Goal: Task Accomplishment & Management: Manage account settings

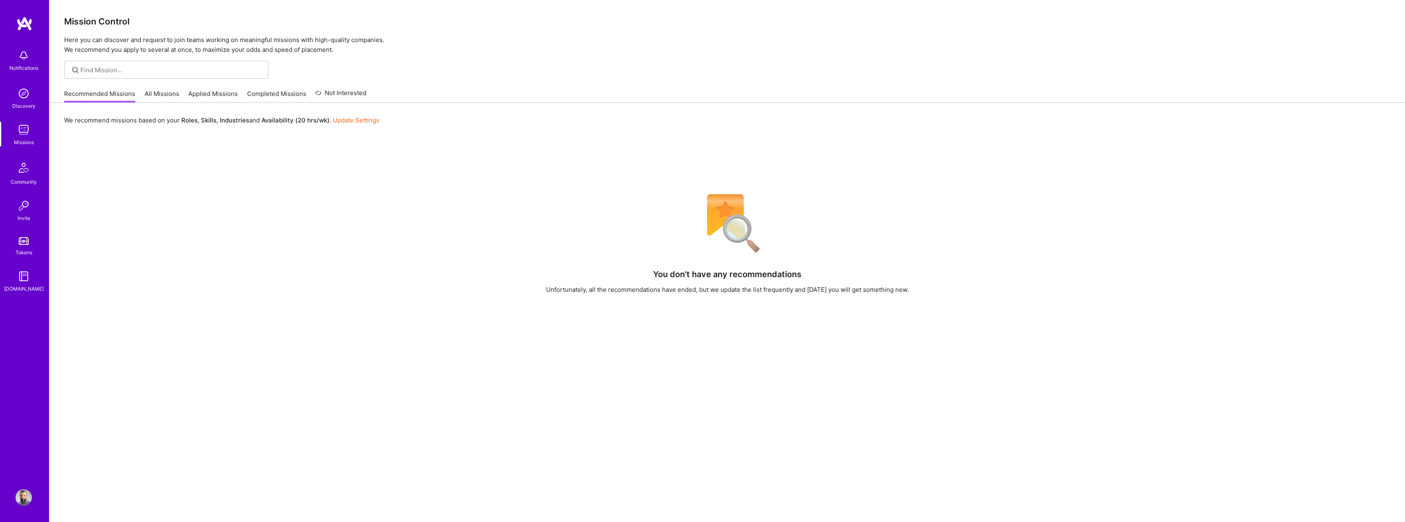
click at [37, 102] on link "Discovery" at bounding box center [23, 97] width 51 height 25
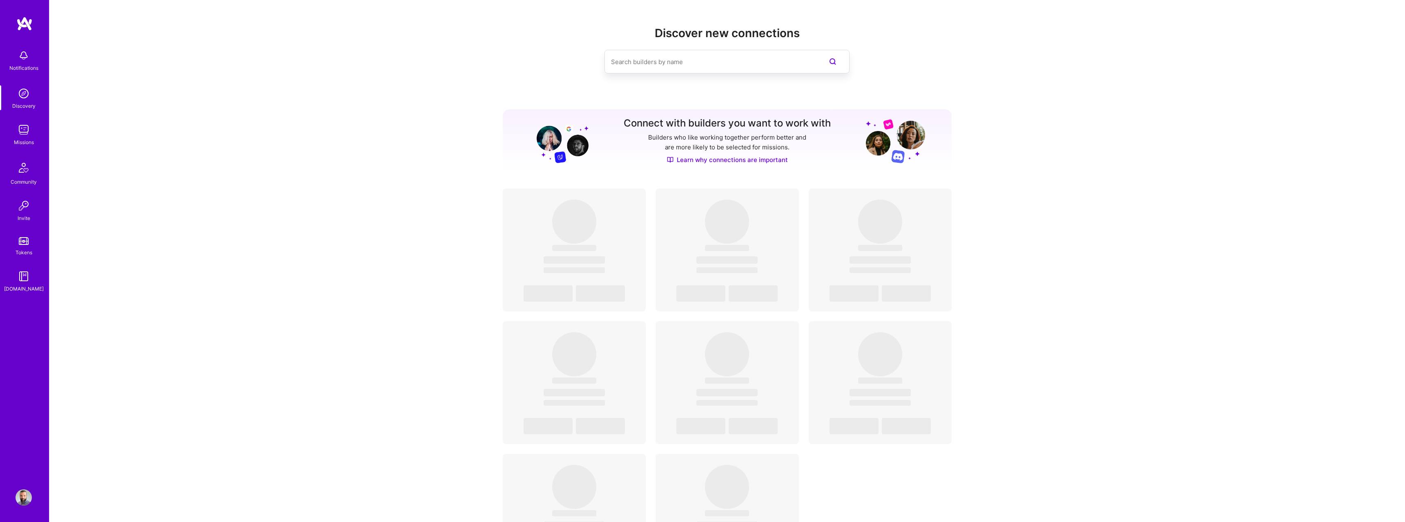
click at [20, 500] on img at bounding box center [24, 498] width 16 height 16
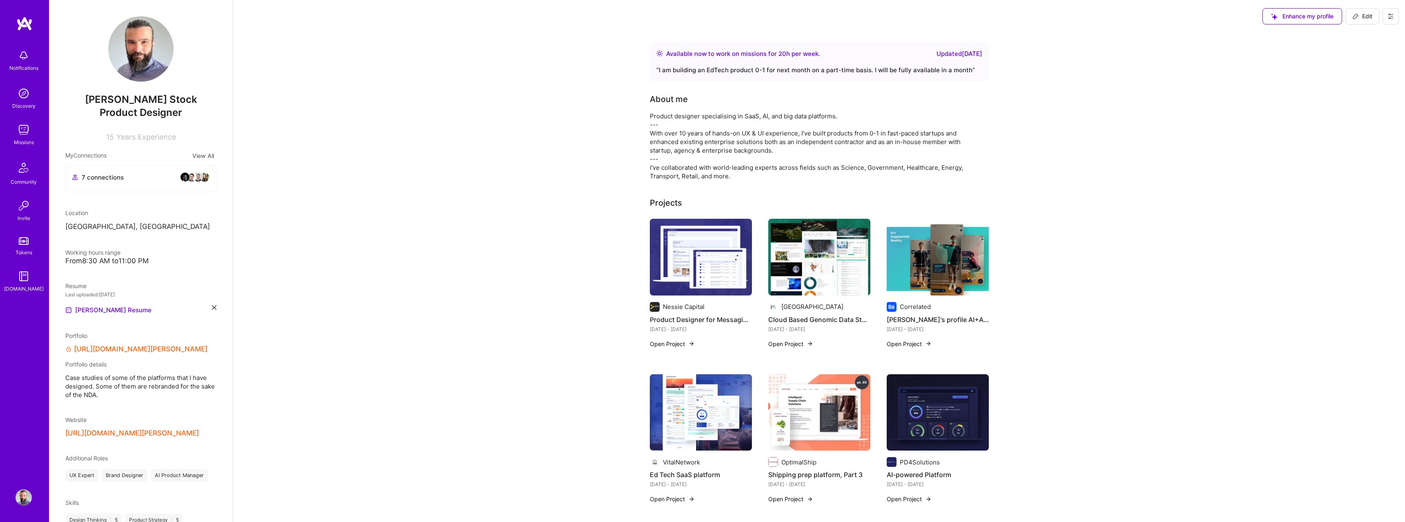
click at [868, 52] on div "Available now to work on missions for 20 h per week . Updated [DATE]" at bounding box center [819, 54] width 326 height 10
click at [951, 54] on div "Updated [DATE]" at bounding box center [959, 54] width 46 height 10
click at [1359, 21] on button "Edit" at bounding box center [1362, 16] width 34 height 16
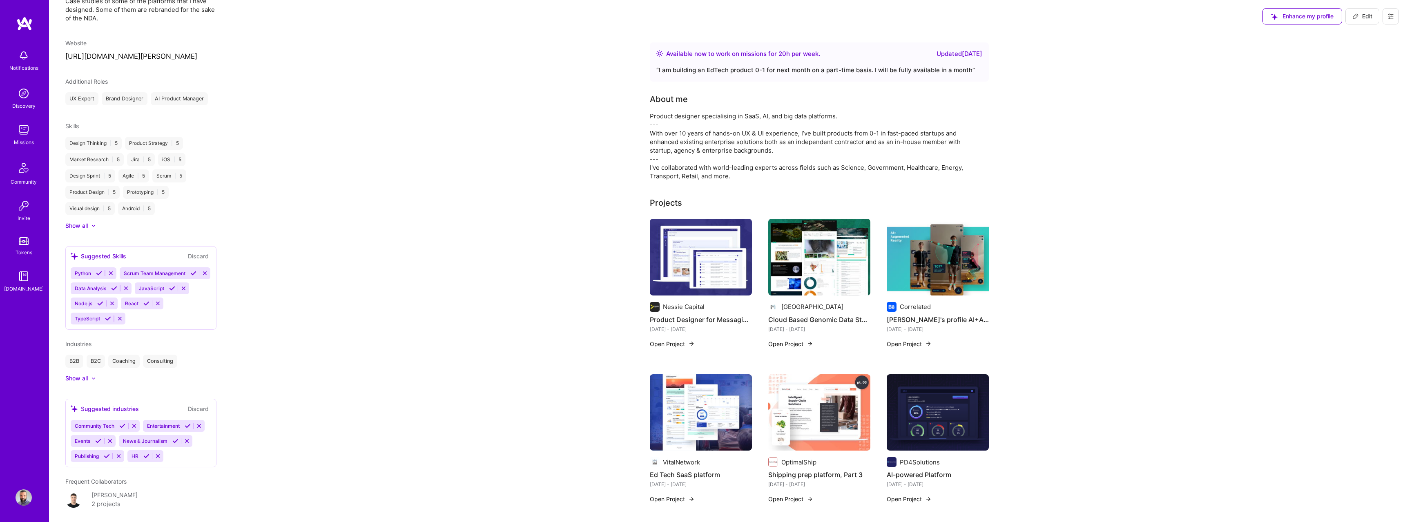
select select "US"
select select "Right Now"
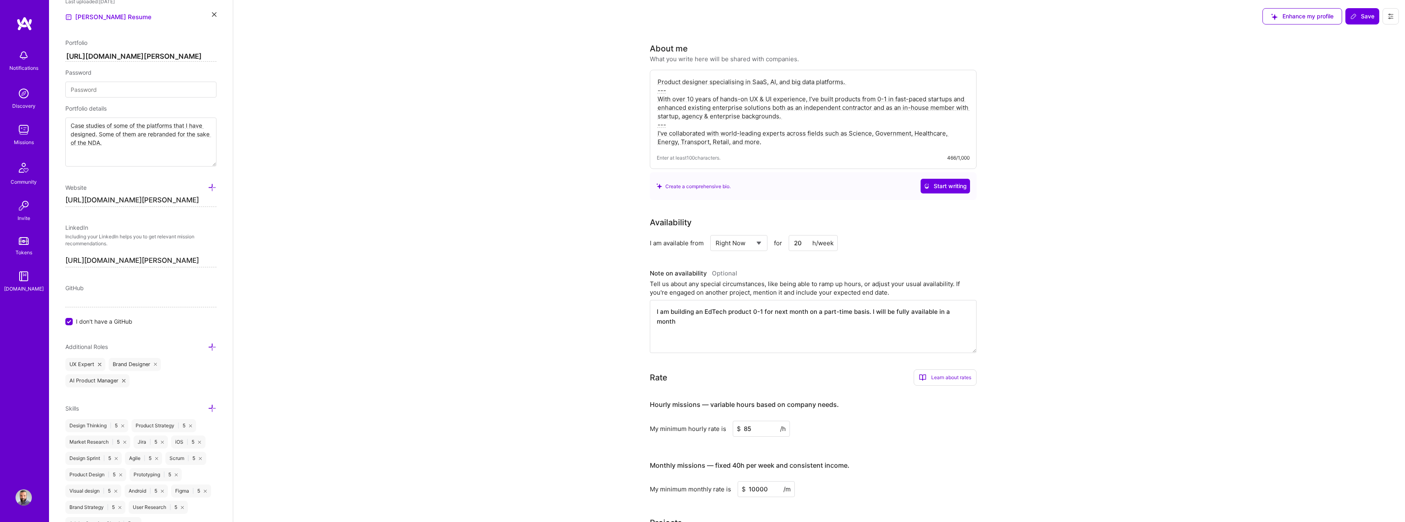
click at [804, 243] on input "20" at bounding box center [813, 243] width 49 height 16
drag, startPoint x: 799, startPoint y: 243, endPoint x: 790, endPoint y: 241, distance: 9.2
click at [791, 241] on input "20" at bounding box center [813, 243] width 49 height 16
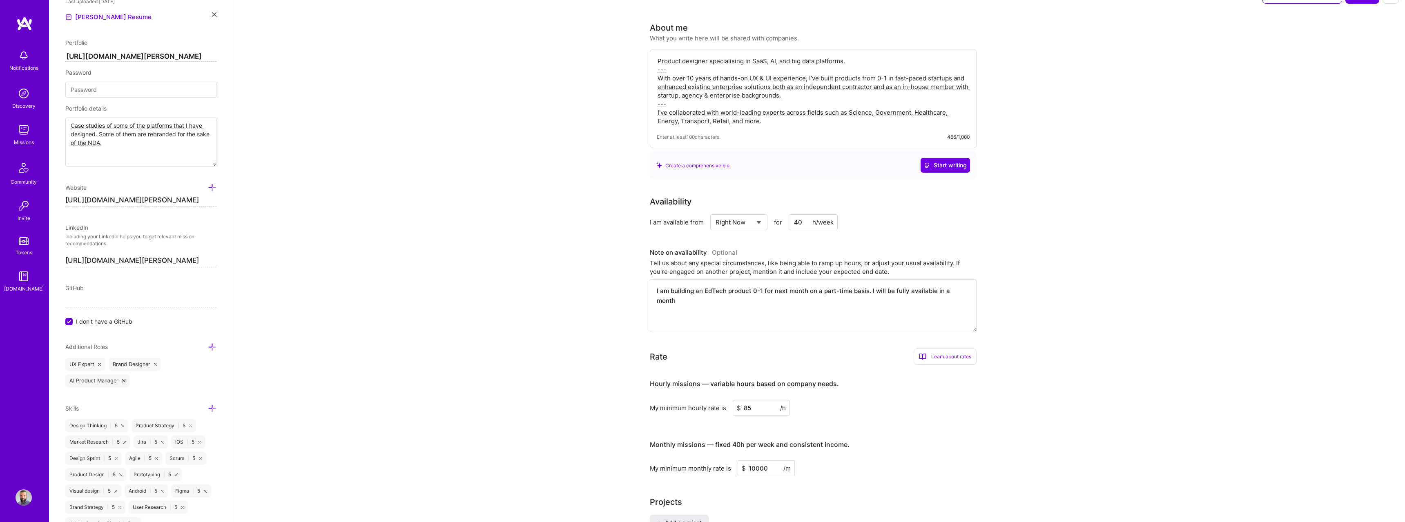
scroll to position [20, 0]
type input "40"
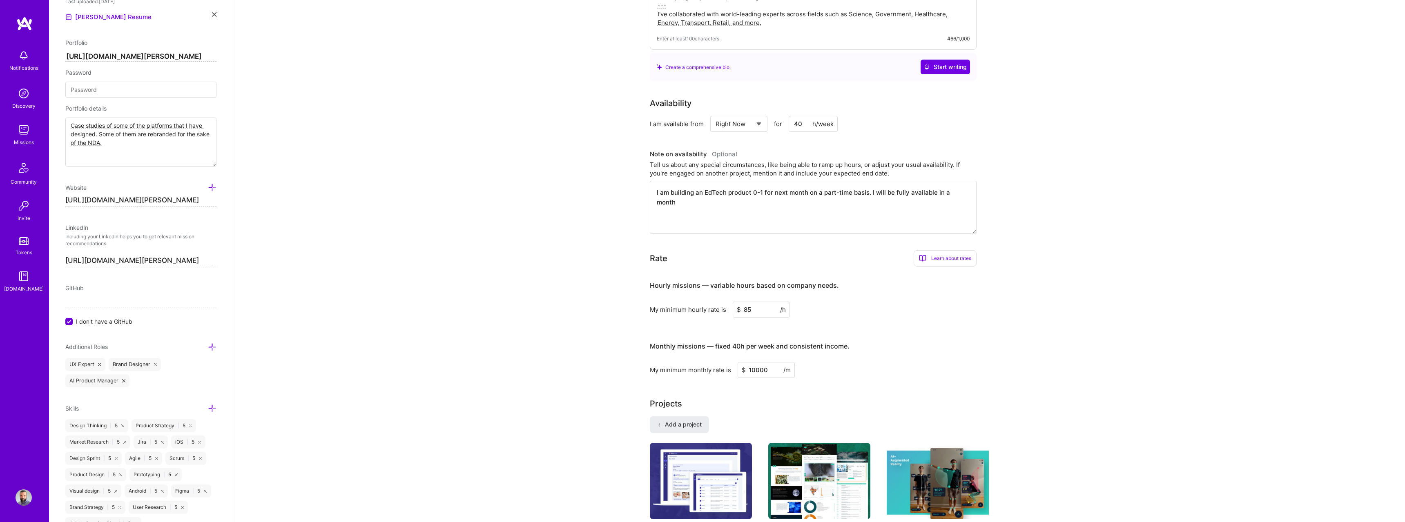
scroll to position [124, 0]
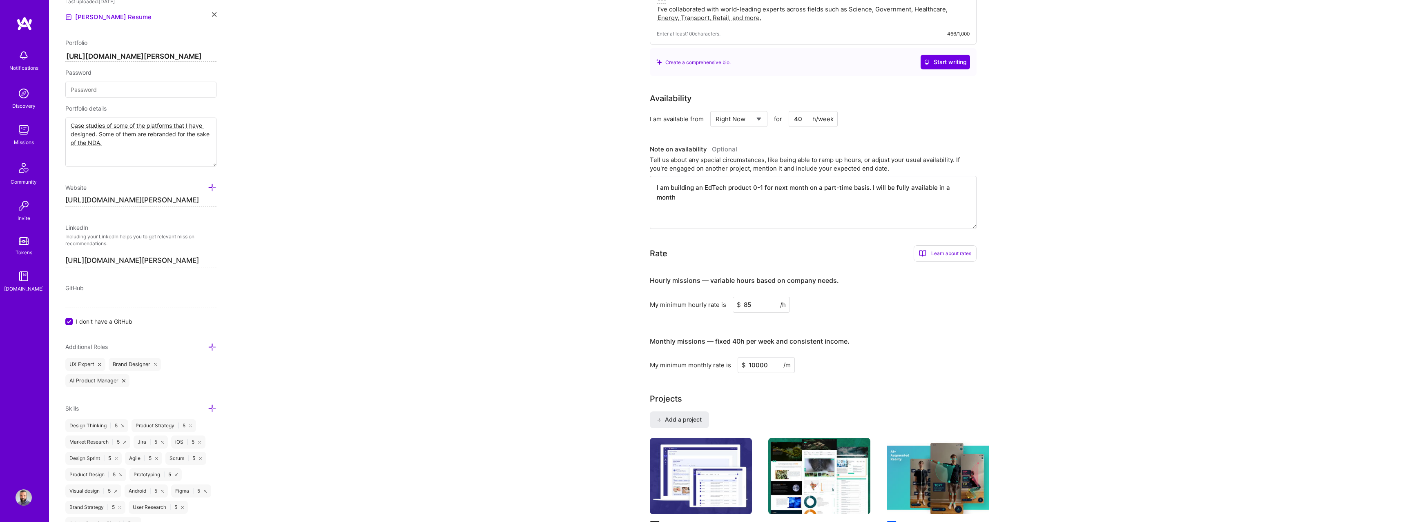
drag, startPoint x: 654, startPoint y: 187, endPoint x: 986, endPoint y: 194, distance: 332.1
click at [986, 194] on div "Availability I am available from Select... Right Now Future Date Not Available …" at bounding box center [819, 160] width 339 height 137
click at [699, 186] on textarea "I am available fulltime" at bounding box center [813, 202] width 327 height 53
click at [709, 187] on textarea "I am available fulltime" at bounding box center [813, 202] width 327 height 53
click at [730, 187] on textarea "I am available full time" at bounding box center [813, 202] width 327 height 53
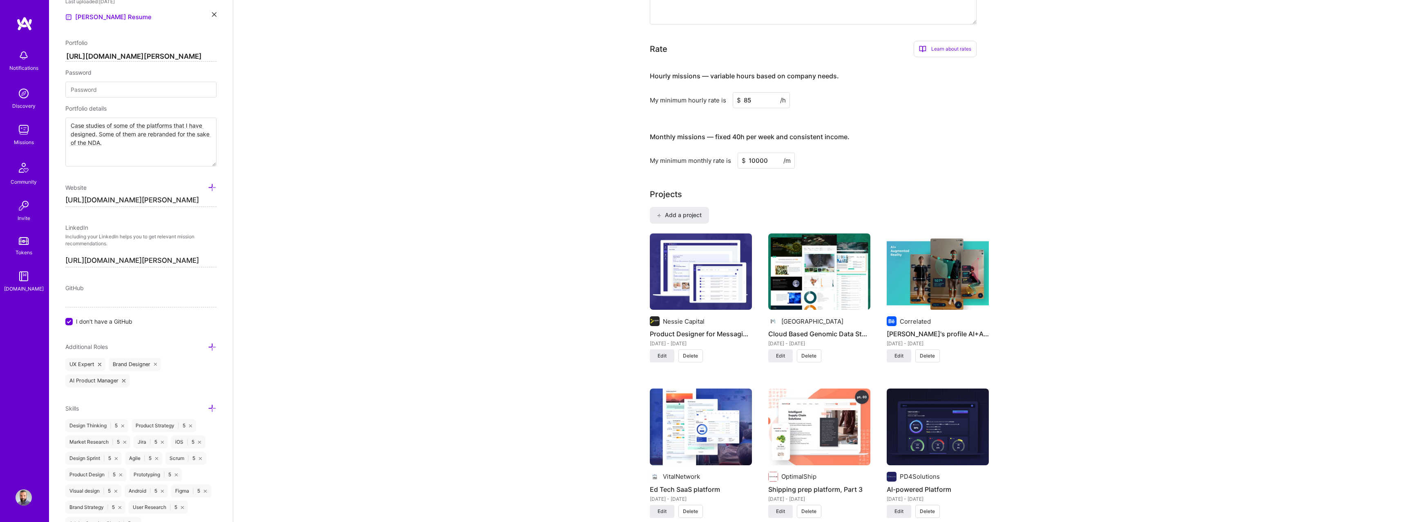
scroll to position [0, 0]
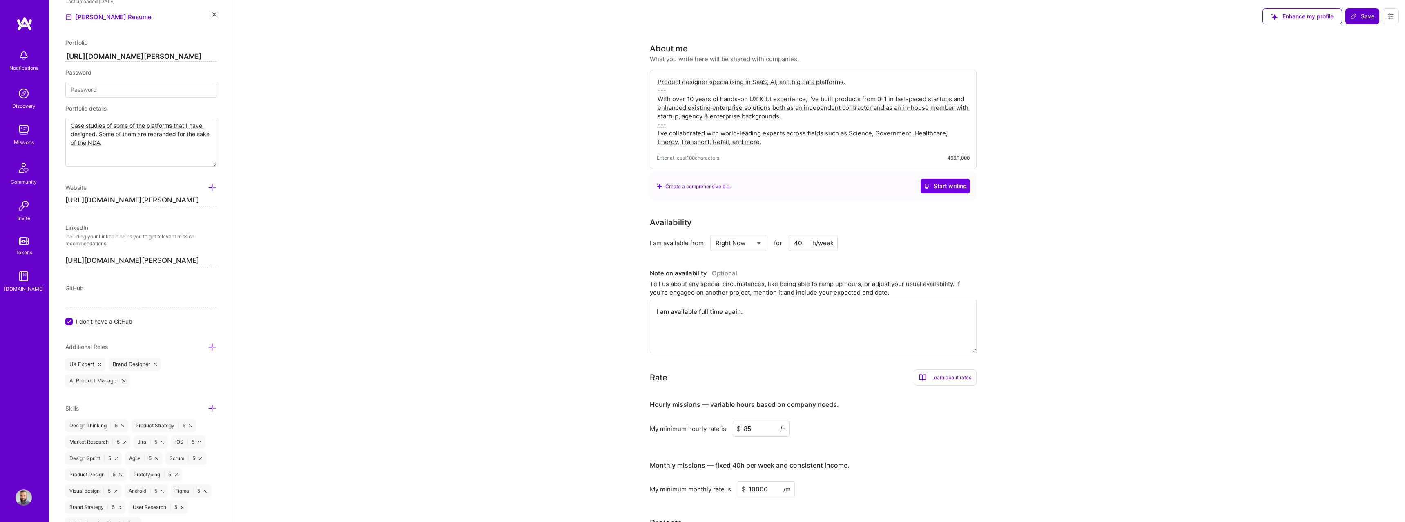
type textarea "I am available full time again."
click at [1348, 23] on button "Save" at bounding box center [1362, 16] width 34 height 16
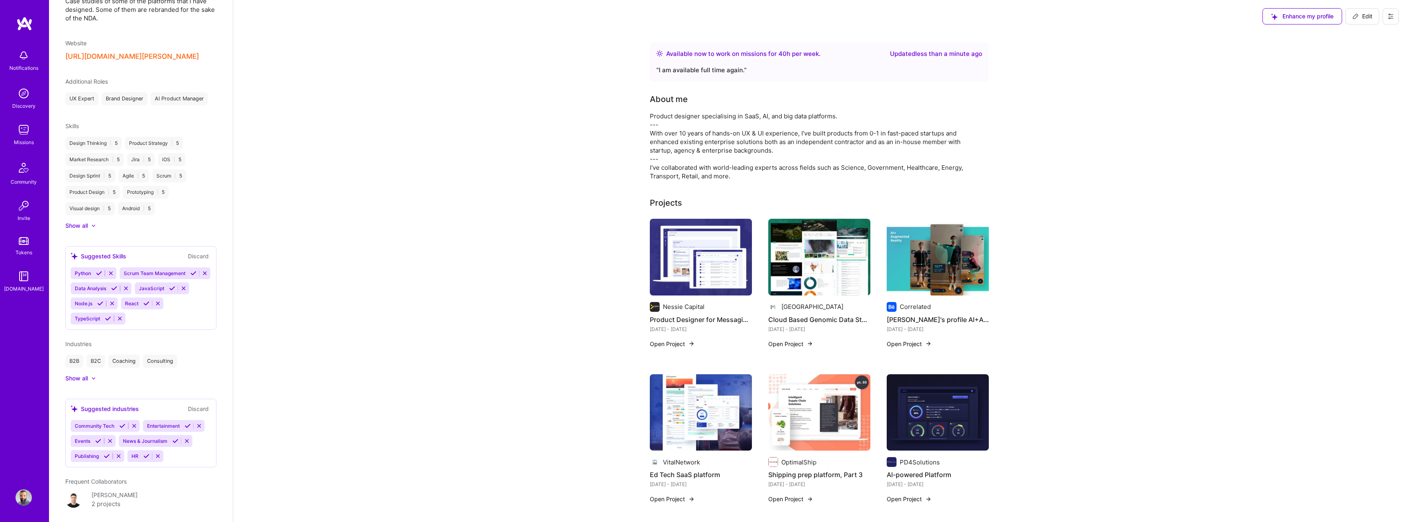
scroll to position [293, 0]
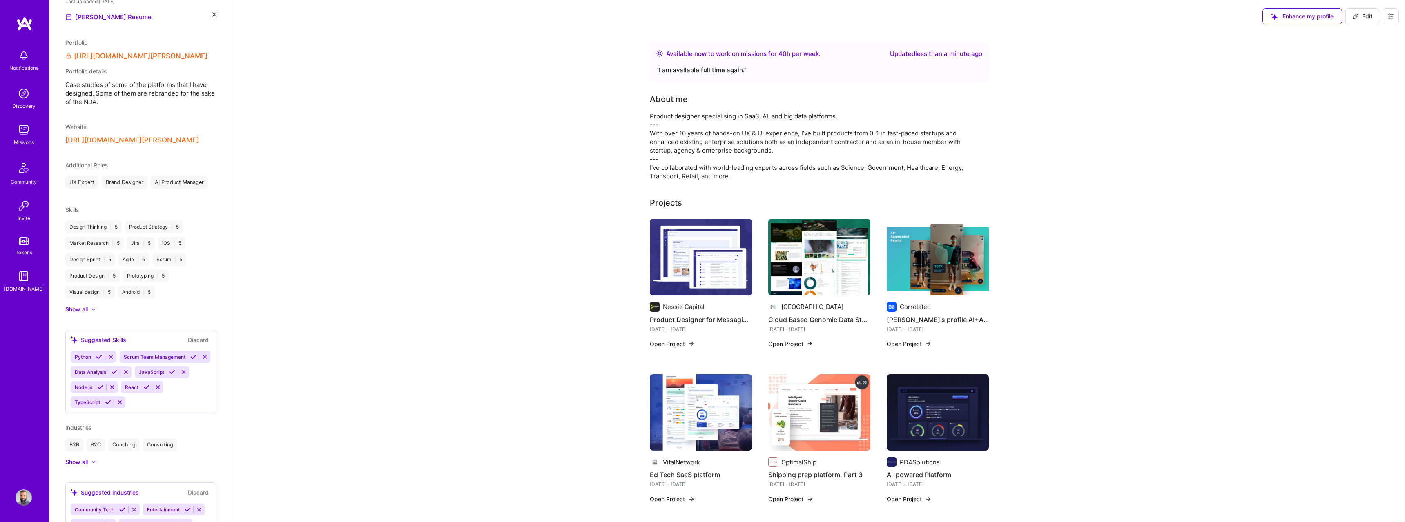
click at [21, 129] on img at bounding box center [24, 130] width 16 height 16
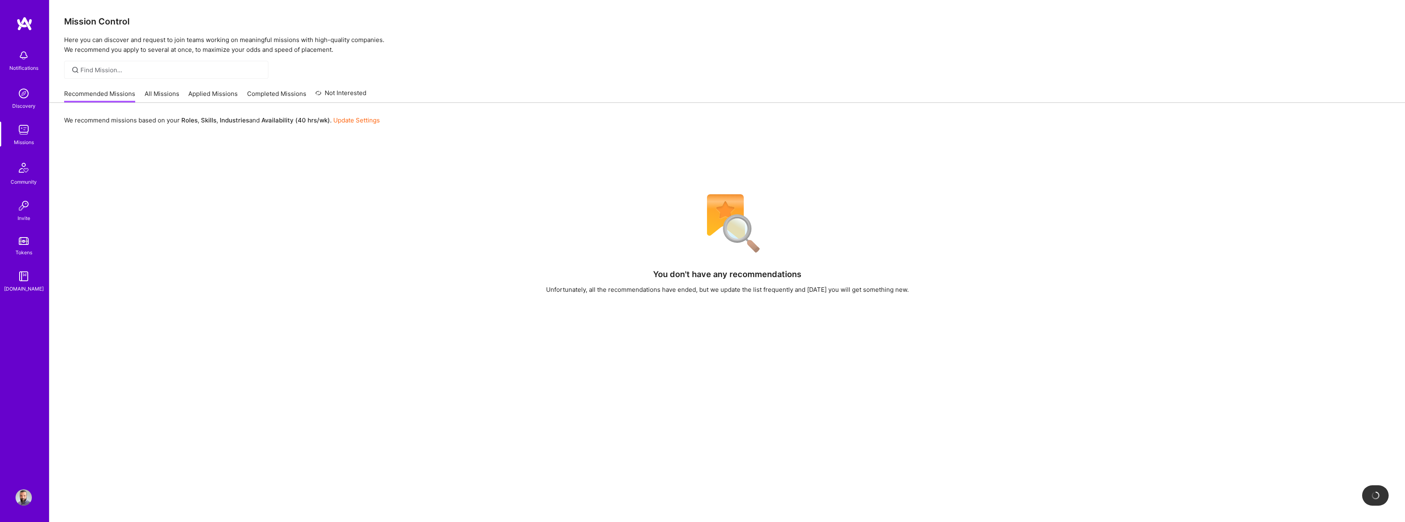
click at [149, 97] on link "All Missions" at bounding box center [162, 95] width 35 height 13
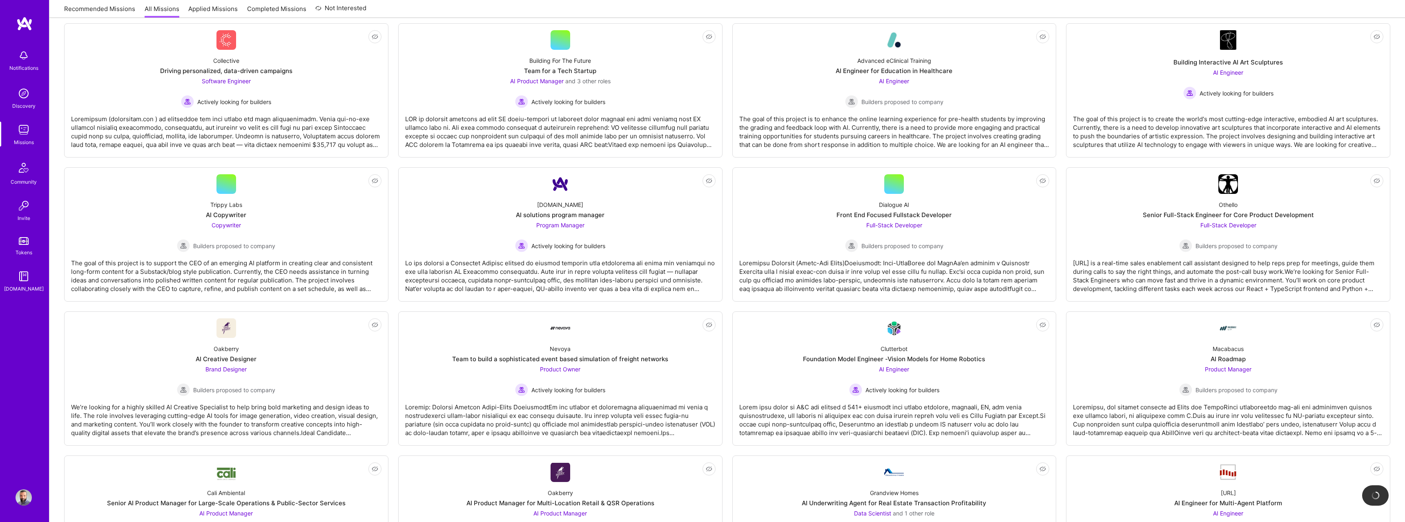
scroll to position [143, 0]
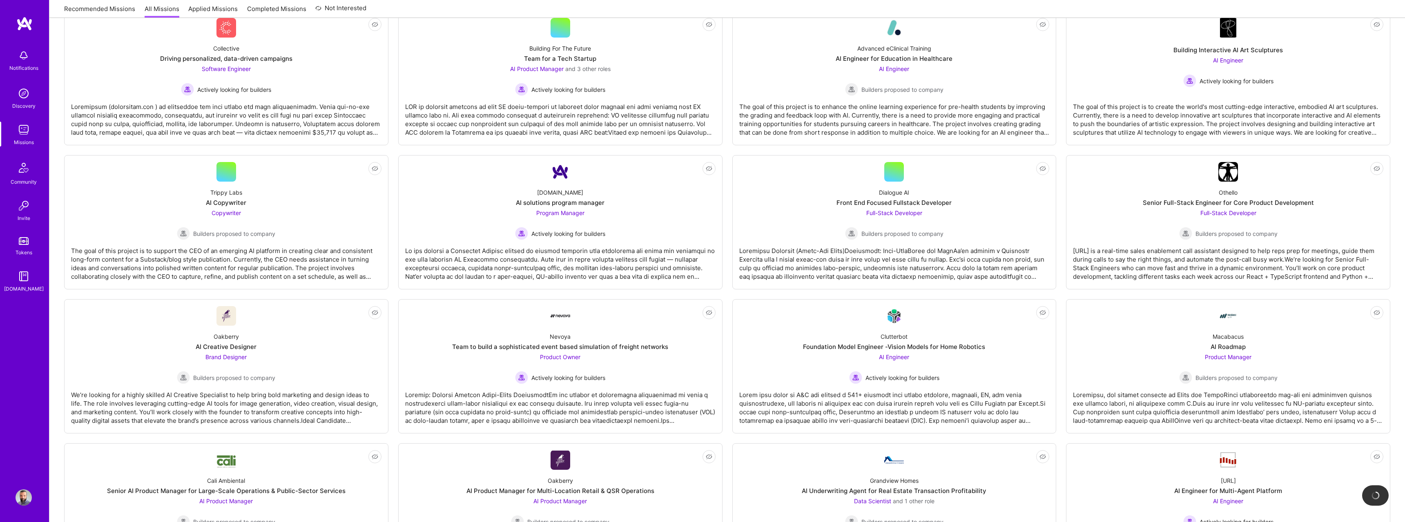
click at [145, 4] on link "All Missions" at bounding box center [162, 10] width 35 height 13
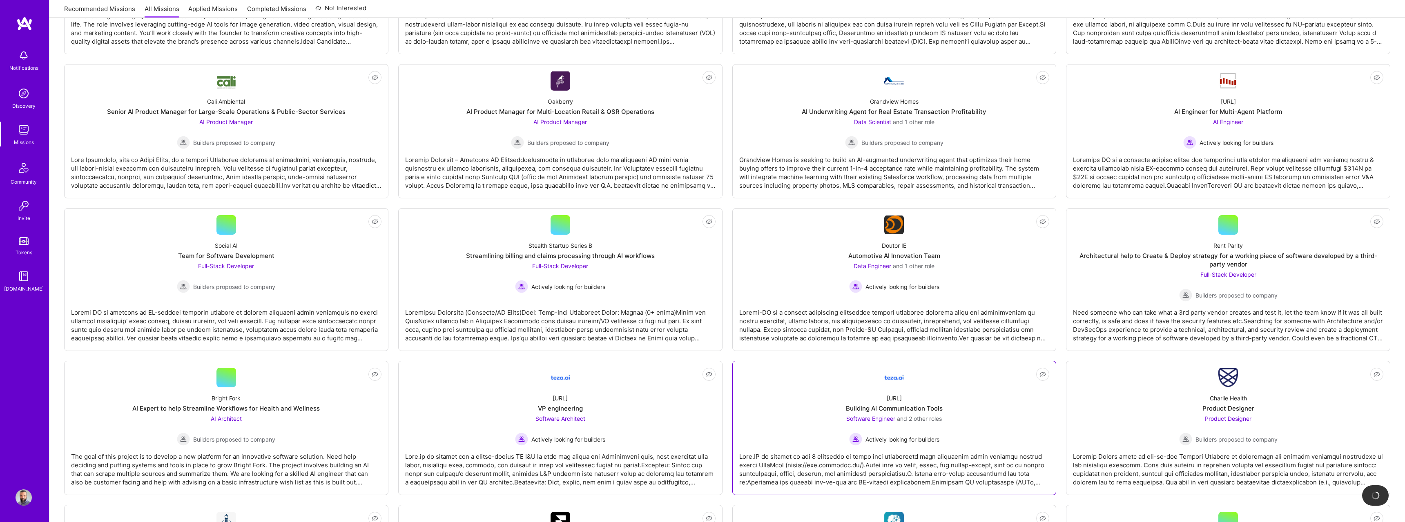
scroll to position [530, 0]
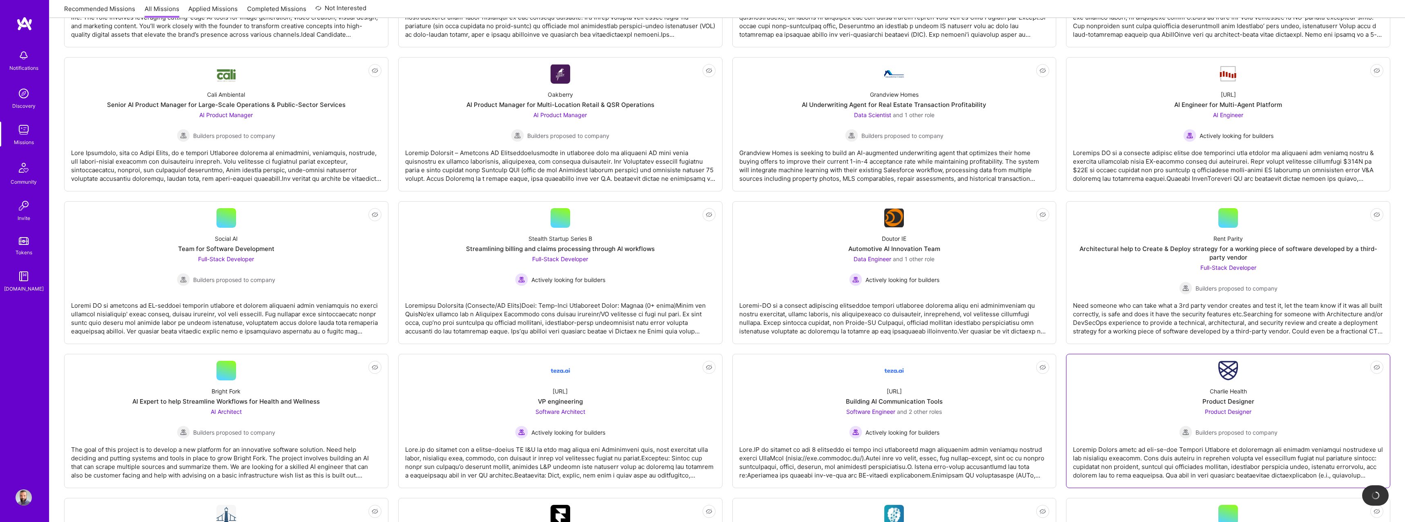
click at [1155, 396] on div "Charlie Health Product Designer Product Designer Builders proposed to company" at bounding box center [1228, 410] width 310 height 58
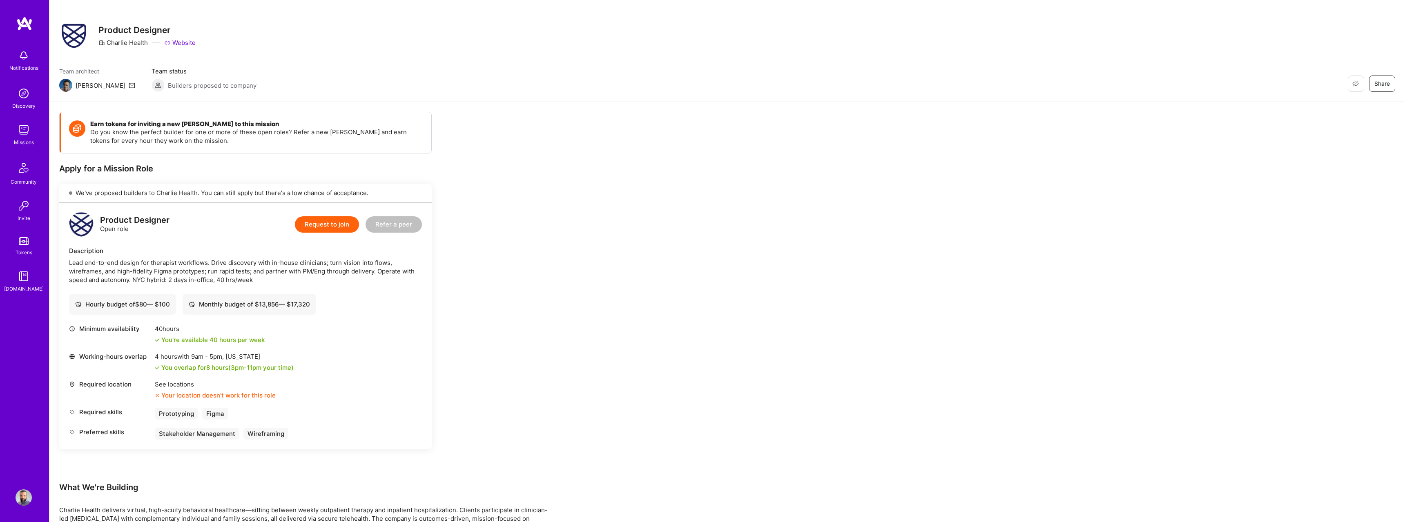
scroll to position [7, 0]
click at [179, 46] on link "Website" at bounding box center [179, 43] width 31 height 9
